Goal: Check status: Check status

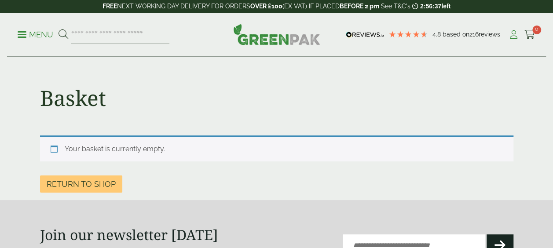
click at [512, 32] on icon at bounding box center [513, 34] width 11 height 9
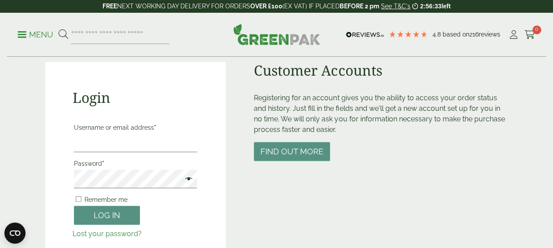
scroll to position [88, 0]
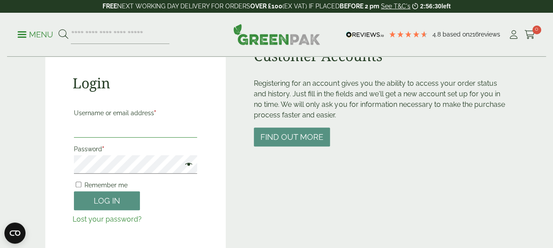
type input "**********"
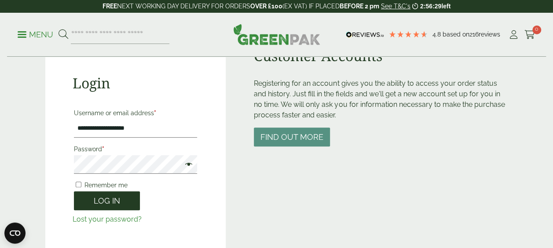
click at [92, 194] on button "Log in" at bounding box center [107, 200] width 66 height 19
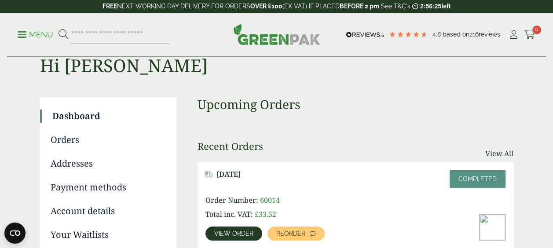
scroll to position [44, 0]
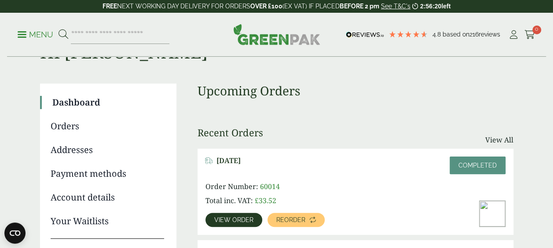
click at [243, 219] on span "View order" at bounding box center [233, 220] width 39 height 6
